Goal: Information Seeking & Learning: Learn about a topic

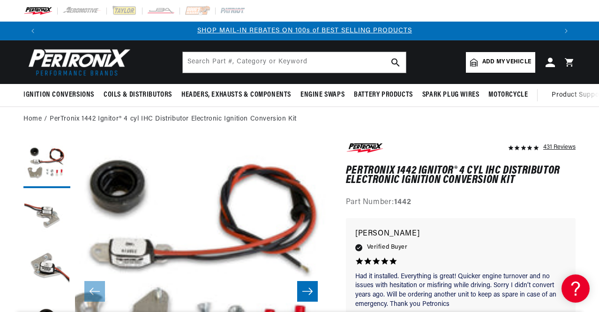
scroll to position [0, 515]
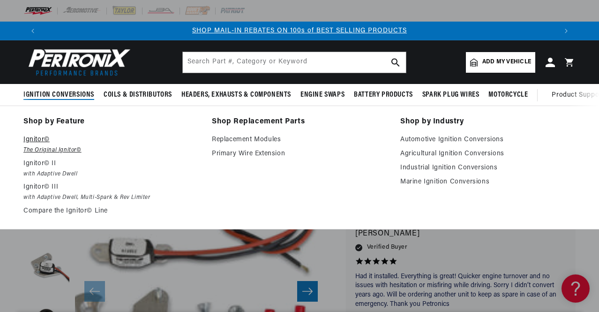
click at [42, 138] on p "Ignitor©" at bounding box center [110, 139] width 175 height 11
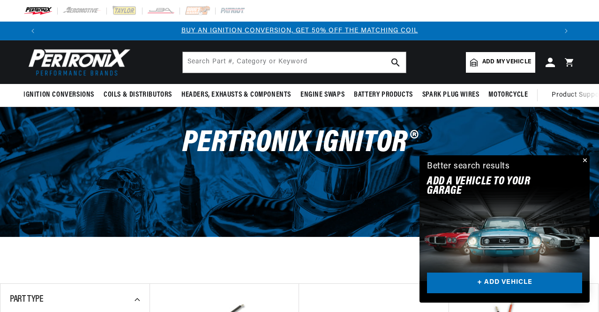
click at [585, 159] on button "Close" at bounding box center [584, 160] width 11 height 11
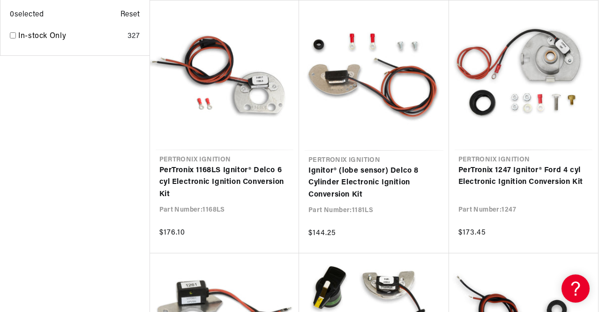
scroll to position [0, 515]
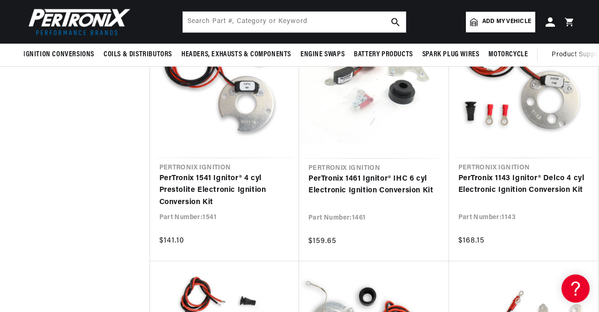
scroll to position [0, 362]
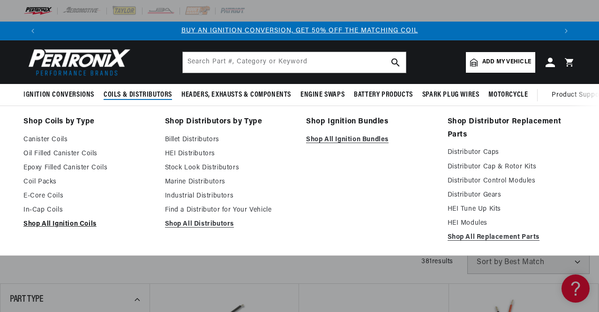
click at [49, 226] on link "Shop All Ignition Coils" at bounding box center [87, 223] width 128 height 11
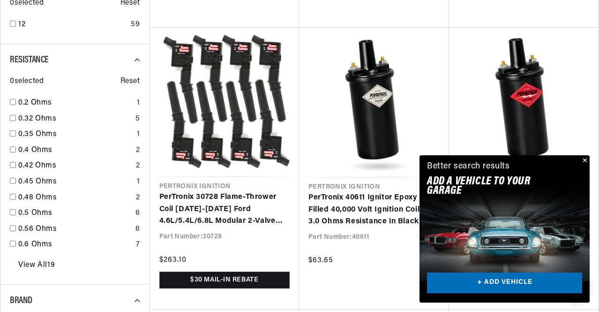
scroll to position [617, 0]
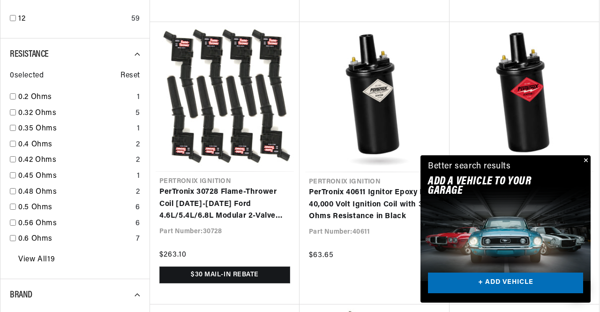
click at [586, 160] on div "Close dialog FIND THE RIGHT PARTS Take our quick quiz using the button below, a…" at bounding box center [300, 156] width 600 height 312
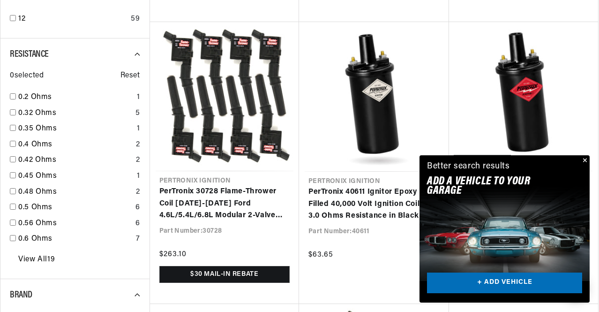
click at [586, 160] on button "Close" at bounding box center [584, 160] width 11 height 11
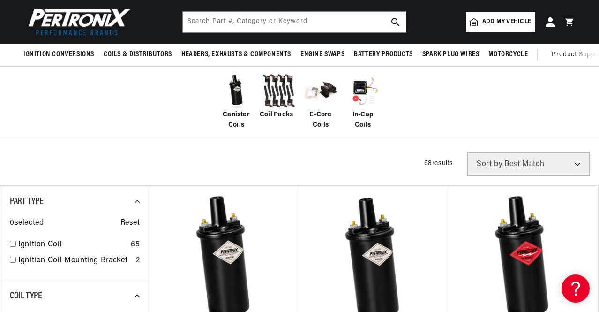
scroll to position [171, 0]
click at [238, 116] on span "Canister Coils" at bounding box center [237, 120] width 38 height 21
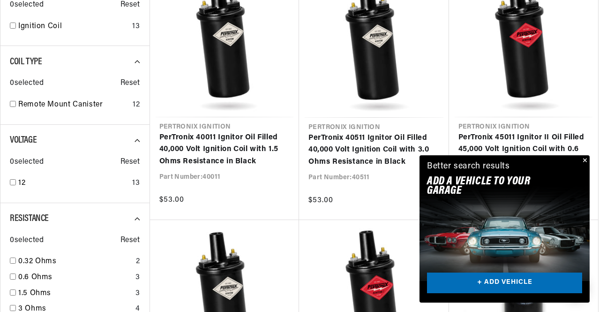
click at [585, 162] on button "Close" at bounding box center [584, 160] width 11 height 11
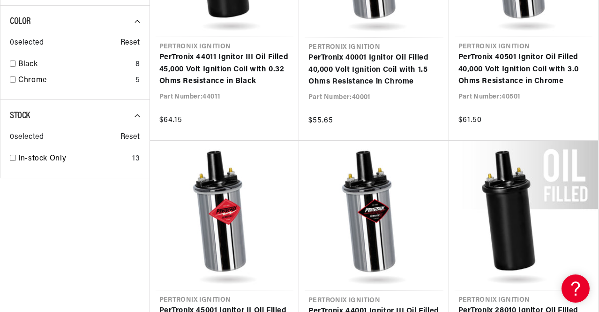
scroll to position [0, 1030]
